Goal: Information Seeking & Learning: Check status

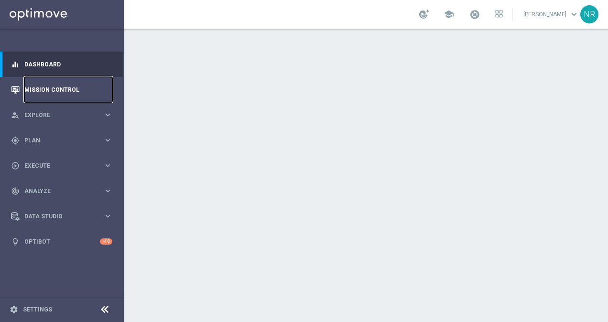
click at [69, 83] on link "Mission Control" at bounding box center [68, 89] width 88 height 25
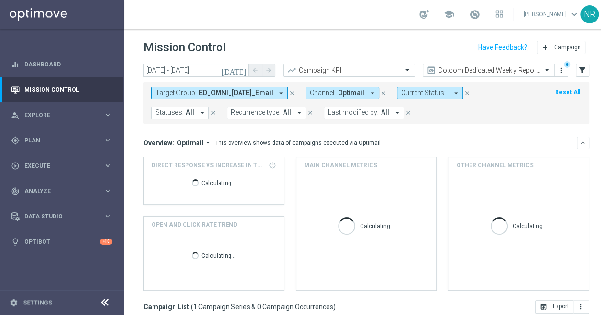
click at [262, 93] on span "ED_OMNI_[DATE]_Email" at bounding box center [236, 93] width 74 height 8
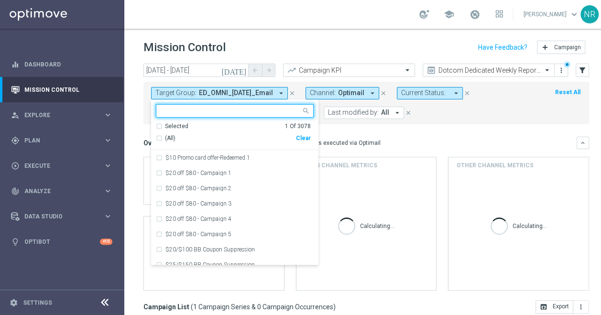
click at [0, 0] on div "Clear" at bounding box center [0, 0] width 0 height 0
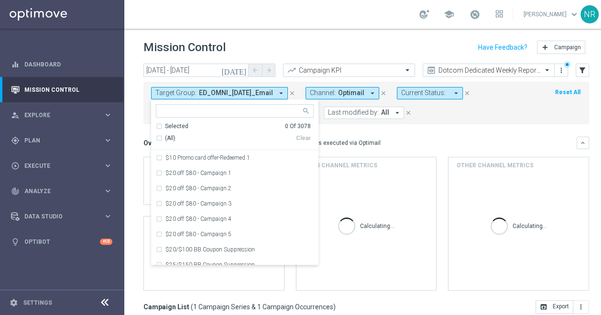
click at [212, 109] on input "text" at bounding box center [231, 111] width 140 height 8
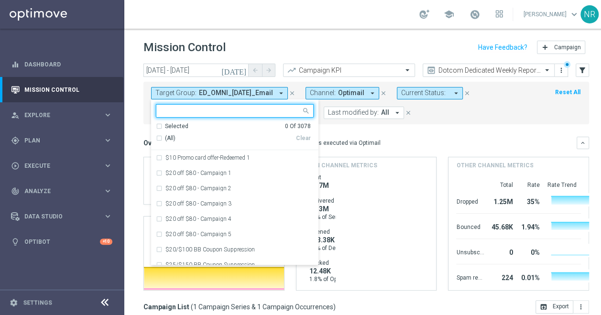
paste input "Non-Plus2_MVC_Recurring_SLP_OMNI_Monthly_Summary"
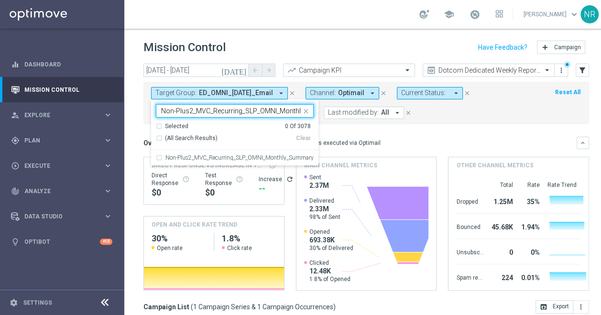
scroll to position [0, 31]
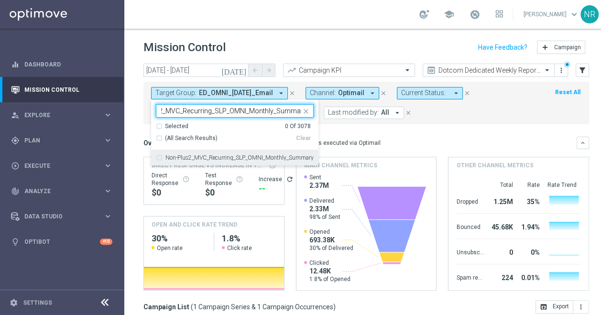
click at [231, 162] on div "Non-Plus2_MVC_Recurring_SLP_OMNI_Monthly_Summary" at bounding box center [235, 157] width 158 height 15
type input "Non-Plus2_MVC_Recurring_SLP_OMNI_Monthly_Summary"
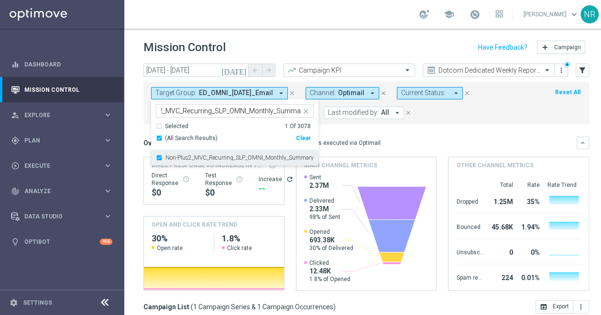
scroll to position [0, 0]
click at [475, 130] on mini-dashboard "Overview: Optimail arrow_drop_down This overview shows data of campaigns execut…" at bounding box center [366, 212] width 446 height 176
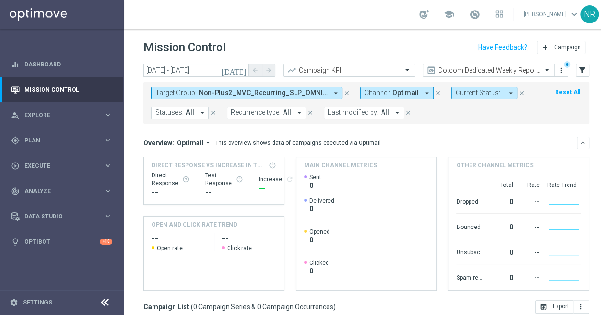
click at [243, 73] on icon "[DATE]" at bounding box center [234, 70] width 26 height 9
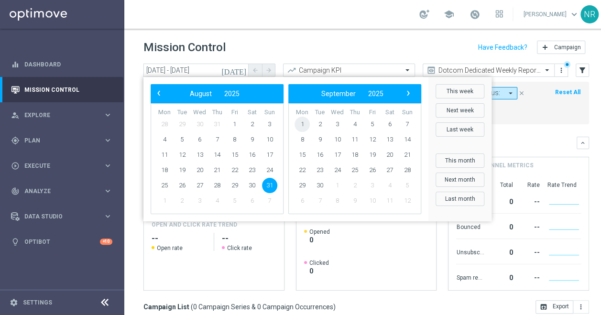
click at [301, 121] on span "1" at bounding box center [302, 124] width 15 height 15
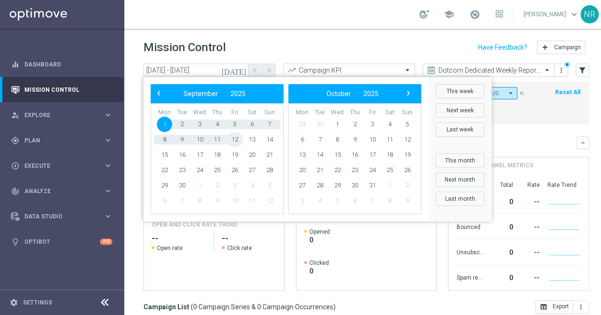
click at [237, 139] on span "12" at bounding box center [234, 139] width 15 height 15
type input "[DATE] - [DATE]"
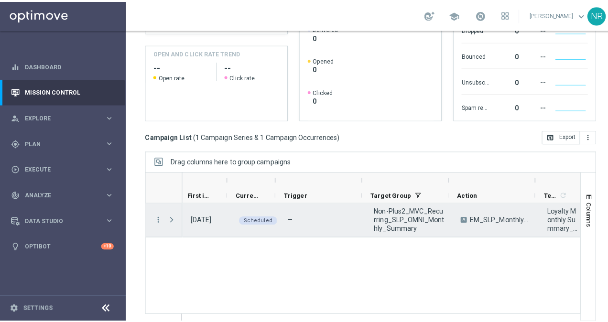
scroll to position [0, 4]
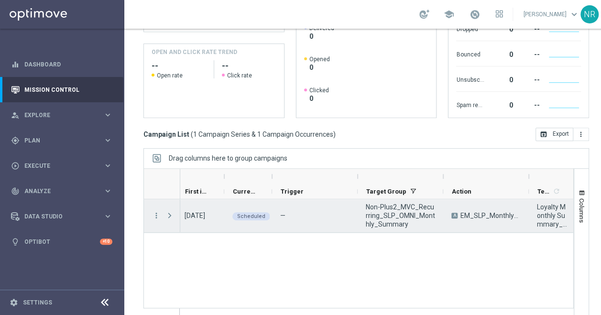
click at [155, 209] on div "more_vert" at bounding box center [152, 215] width 17 height 33
click at [156, 214] on icon "more_vert" at bounding box center [156, 215] width 9 height 9
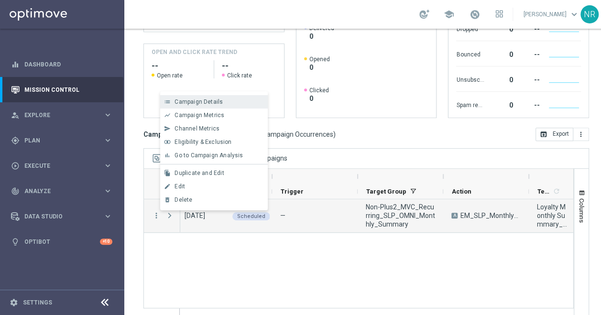
click at [214, 104] on span "Campaign Details" at bounding box center [199, 102] width 48 height 7
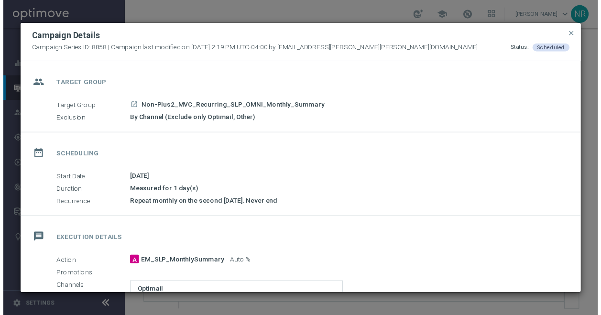
scroll to position [176, 0]
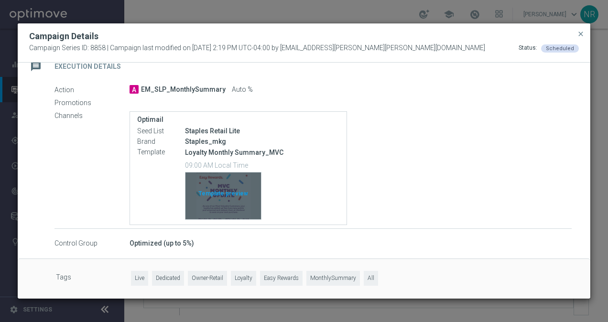
click at [233, 194] on div "Template preview" at bounding box center [224, 196] width 76 height 47
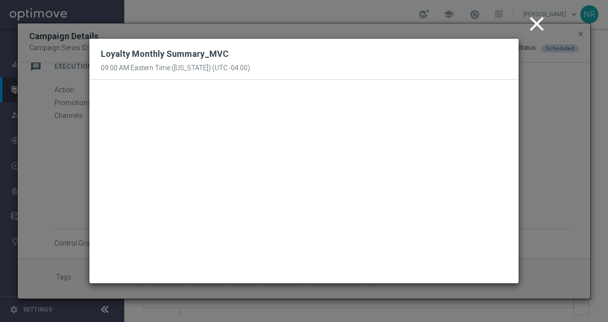
click at [540, 24] on icon "close" at bounding box center [537, 24] width 24 height 24
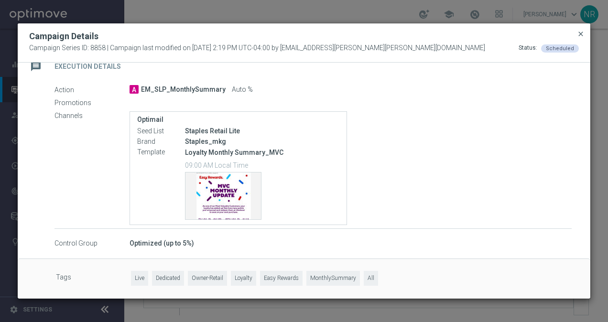
click at [580, 34] on span "close" at bounding box center [581, 34] width 8 height 8
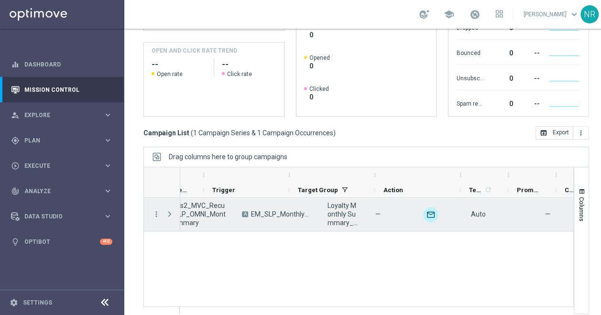
scroll to position [0, 0]
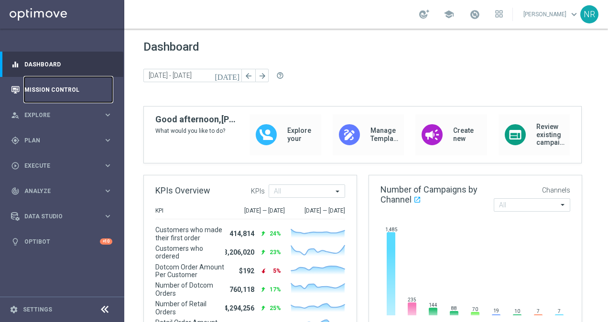
click at [44, 84] on link "Mission Control" at bounding box center [68, 89] width 88 height 25
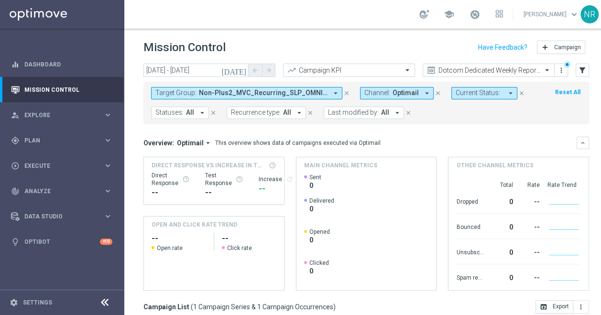
click at [330, 92] on button "Target Group: Non-Plus2_MVC_Recurring_SLP_OMNI_Monthly_Summary arrow_drop_down" at bounding box center [246, 93] width 191 height 12
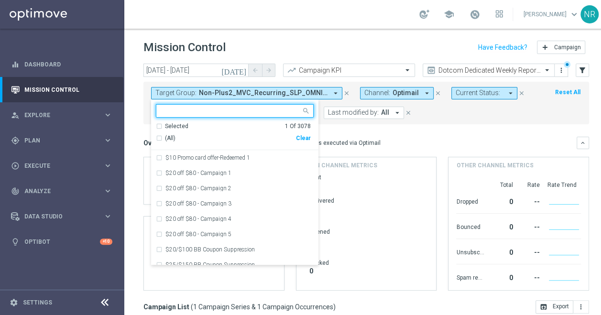
click at [231, 108] on input "text" at bounding box center [231, 111] width 140 height 8
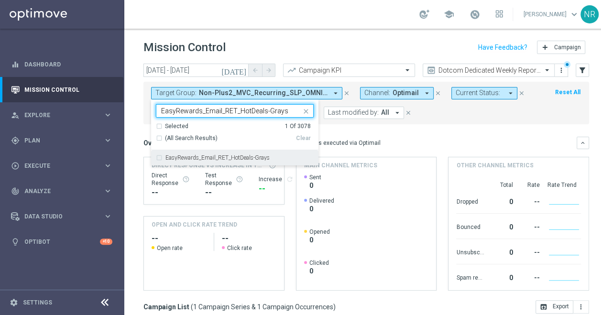
click at [218, 156] on label "EasyRewards_Email_RET_HotDeals-Grays" at bounding box center [217, 158] width 104 height 6
type input "EasyRewards_Email_RET_HotDeals-Grays"
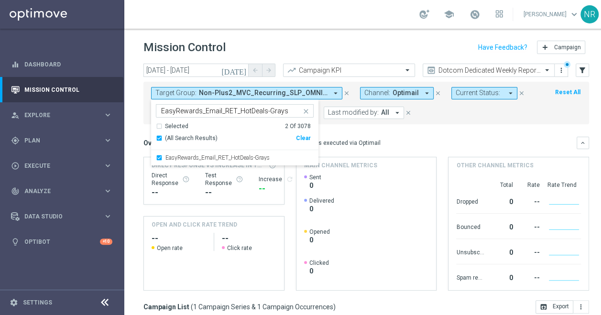
click at [370, 142] on div "This overview shows data of campaigns executed via Optimail" at bounding box center [297, 143] width 165 height 9
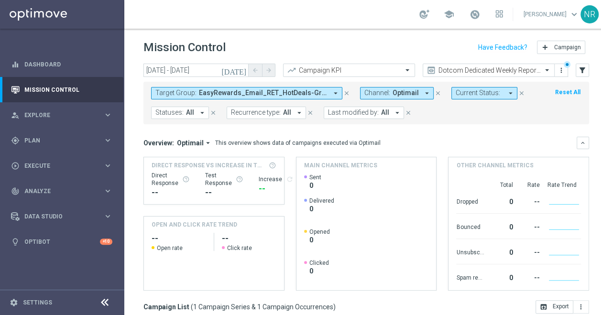
click at [331, 94] on icon "arrow_drop_down" at bounding box center [335, 93] width 9 height 9
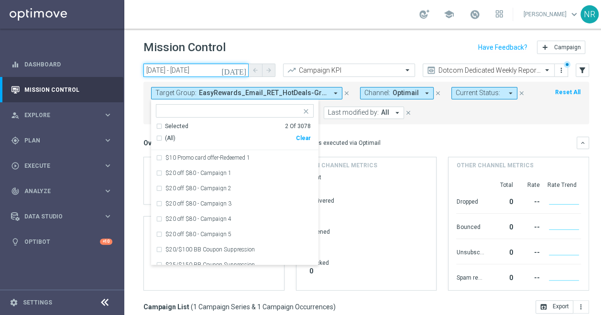
click at [236, 71] on input "[DATE] - [DATE]" at bounding box center [195, 70] width 105 height 13
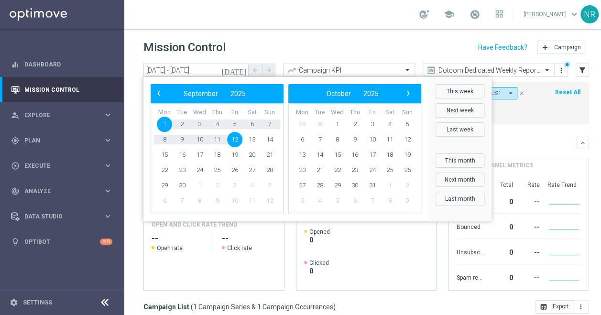
click at [240, 71] on icon "[DATE]" at bounding box center [234, 70] width 26 height 9
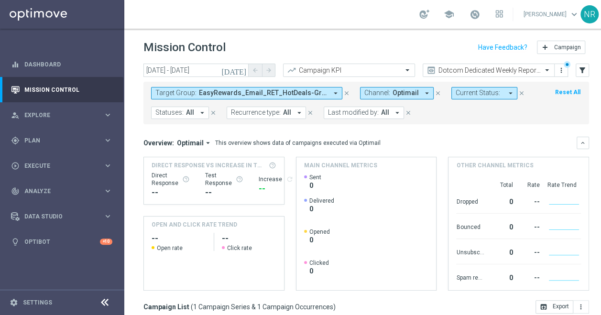
click at [240, 71] on icon "[DATE]" at bounding box center [234, 70] width 26 height 9
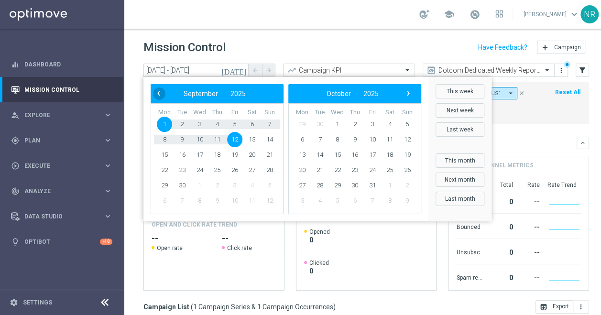
click at [160, 93] on span "‹" at bounding box center [159, 93] width 12 height 12
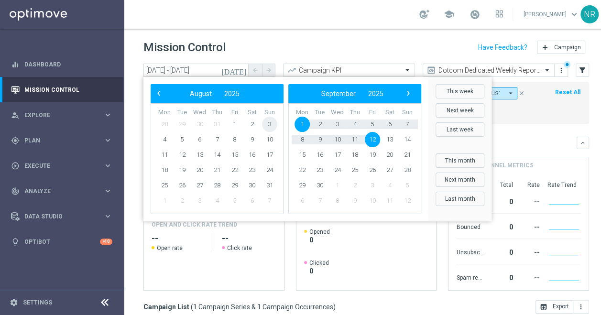
click at [270, 122] on span "3" at bounding box center [269, 124] width 15 height 15
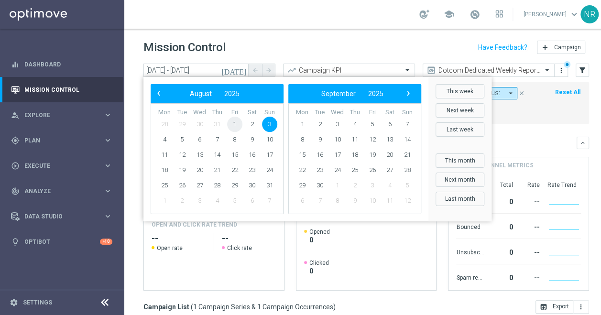
click at [230, 119] on span "1" at bounding box center [234, 124] width 15 height 15
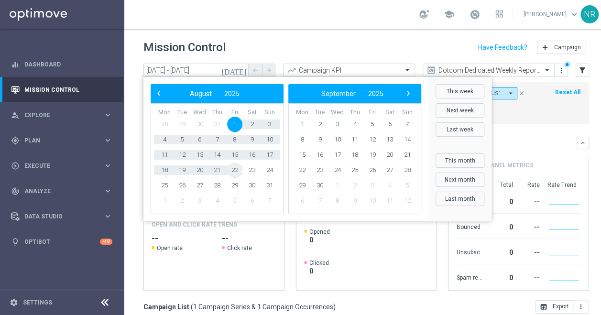
click at [240, 168] on span "22" at bounding box center [234, 170] width 15 height 15
type input "[DATE] - [DATE]"
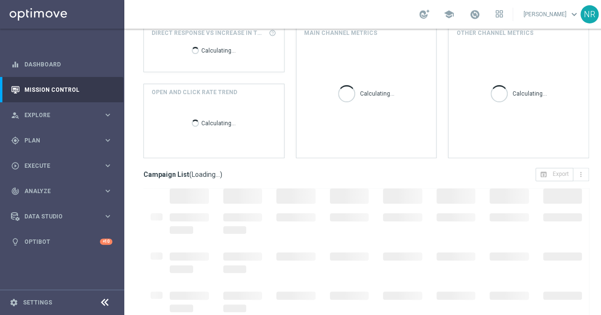
scroll to position [174, 0]
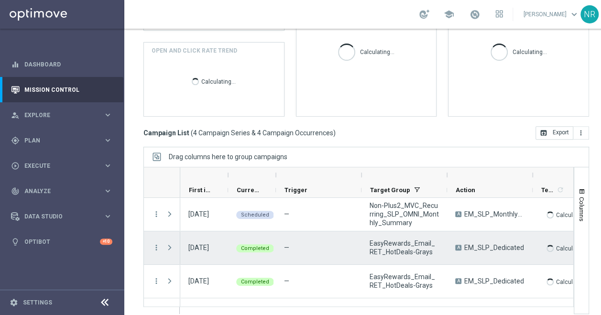
click at [168, 242] on span "Press SPACE to select this row." at bounding box center [170, 247] width 11 height 19
click at [168, 246] on span "Press SPACE to select this row." at bounding box center [169, 248] width 9 height 8
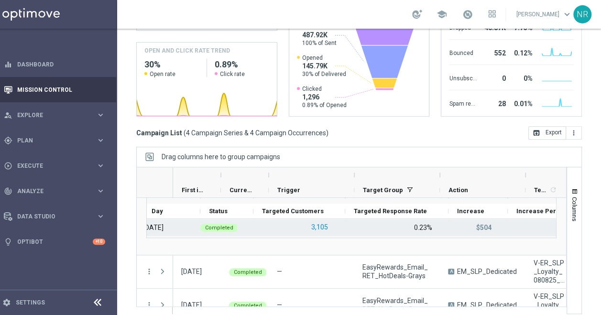
scroll to position [0, 0]
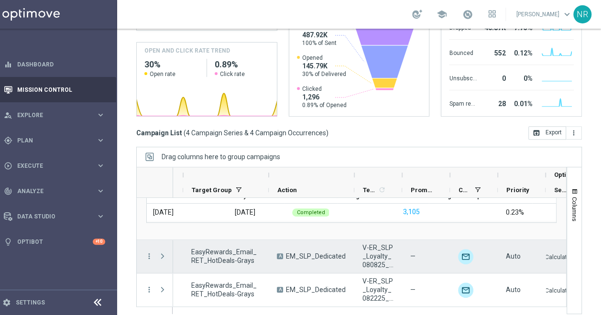
click at [158, 256] on span "Press SPACE to select this row." at bounding box center [162, 257] width 9 height 8
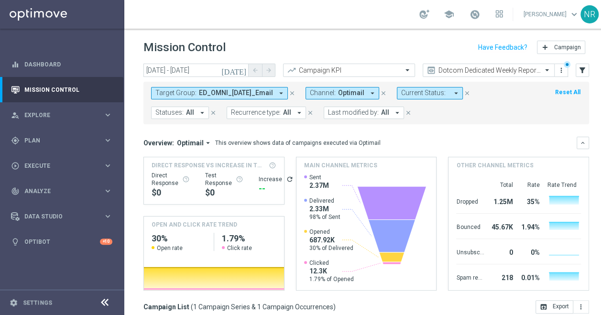
drag, startPoint x: 379, startPoint y: 144, endPoint x: 132, endPoint y: 141, distance: 246.8
click at [132, 141] on div "today 31 Aug 2025 - 31 Aug 2025 arrow_back arrow_forward Campaign KPI trending_…" at bounding box center [366, 185] width 484 height 243
click at [135, 143] on div "today 31 Aug 2025 - 31 Aug 2025 arrow_back arrow_forward Campaign KPI trending_…" at bounding box center [366, 185] width 484 height 243
click at [305, 143] on div "This overview shows data of campaigns executed via Optimail" at bounding box center [297, 143] width 165 height 9
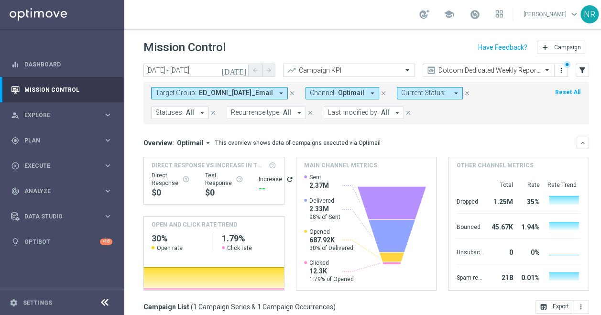
drag, startPoint x: 390, startPoint y: 142, endPoint x: 212, endPoint y: 143, distance: 177.9
click at [212, 143] on div "Overview: Optimail arrow_drop_down This overview shows data of campaigns execut…" at bounding box center [359, 143] width 433 height 9
drag, startPoint x: 212, startPoint y: 143, endPoint x: 288, endPoint y: 139, distance: 75.7
click at [288, 139] on div "This overview shows data of campaigns executed via Optimail" at bounding box center [297, 143] width 165 height 9
click at [286, 143] on div "This overview shows data of campaigns executed via Optimail" at bounding box center [297, 143] width 165 height 9
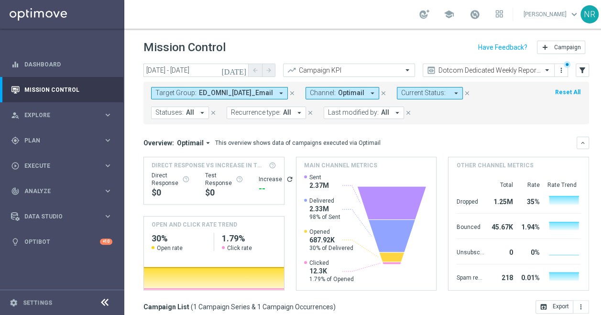
click at [331, 47] on div "Mission Control add Campaign" at bounding box center [366, 47] width 446 height 19
click at [341, 44] on div "Mission Control add Campaign" at bounding box center [366, 47] width 446 height 19
click at [325, 44] on div "Mission Control add Campaign" at bounding box center [366, 47] width 446 height 19
click at [317, 49] on div "Mission Control add Campaign" at bounding box center [366, 47] width 446 height 19
click at [315, 10] on div "school Nick Russo keyboard_arrow_down NR" at bounding box center [366, 14] width 484 height 29
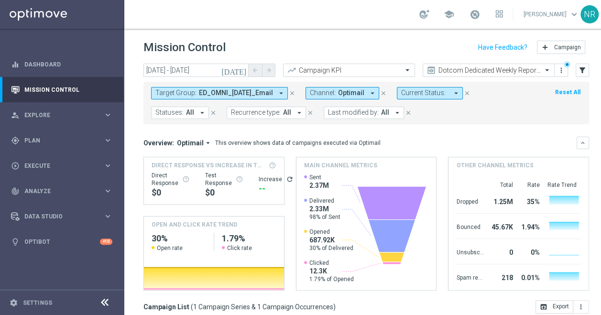
click at [306, 12] on div "school Nick Russo keyboard_arrow_down NR" at bounding box center [366, 14] width 484 height 29
click at [322, 46] on div "Mission Control add Campaign" at bounding box center [366, 47] width 446 height 19
click at [296, 93] on icon "close" at bounding box center [292, 93] width 7 height 7
